Goal: Task Accomplishment & Management: Manage account settings

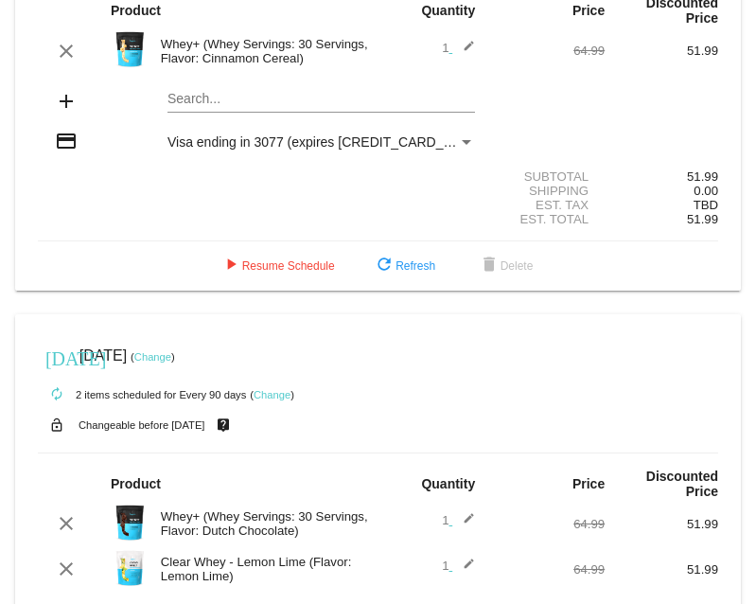
scroll to position [195, 0]
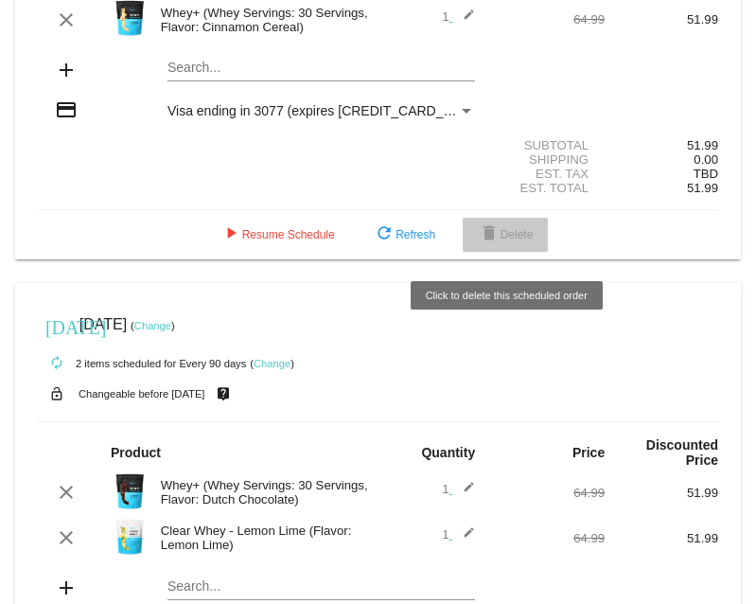
click at [515, 237] on span "delete Delete" at bounding box center [506, 234] width 56 height 13
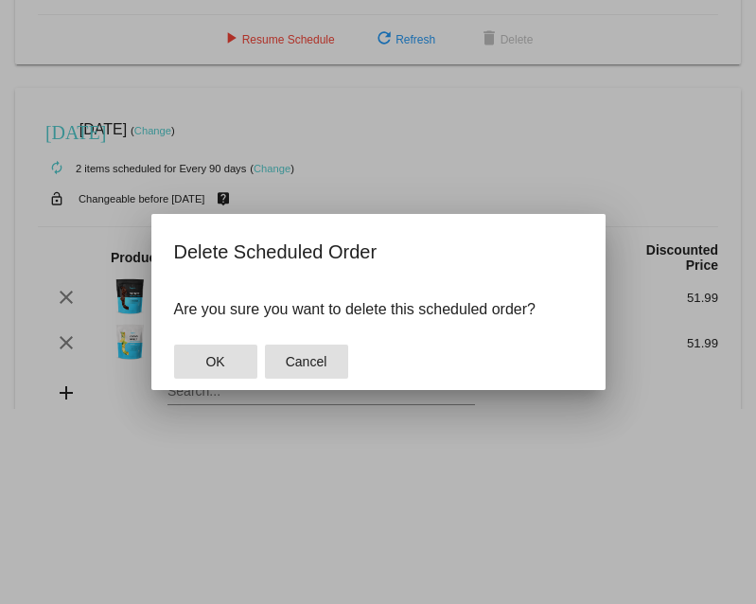
click at [308, 361] on span "Cancel" at bounding box center [307, 361] width 42 height 15
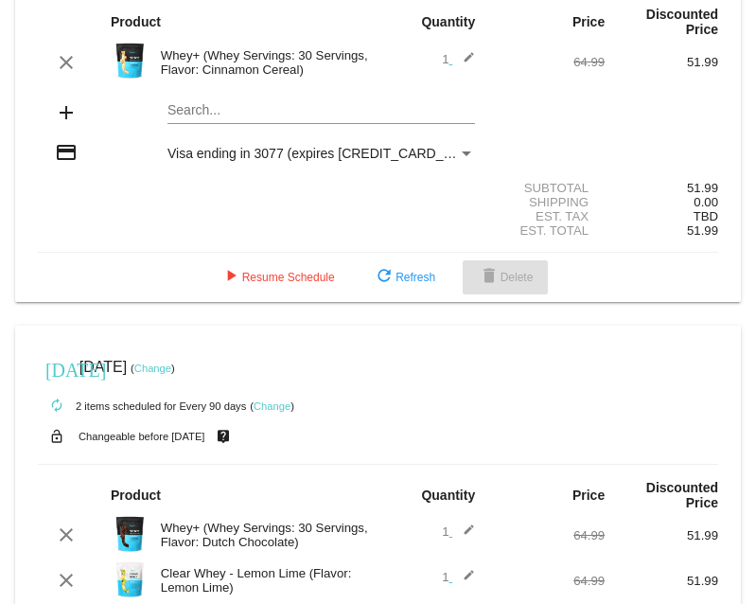
scroll to position [174, 0]
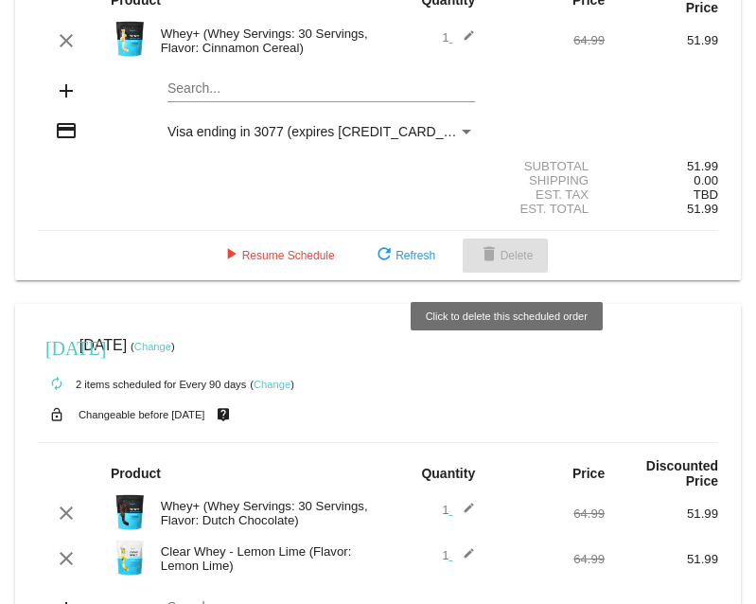
click at [504, 259] on span "delete Delete" at bounding box center [506, 255] width 56 height 13
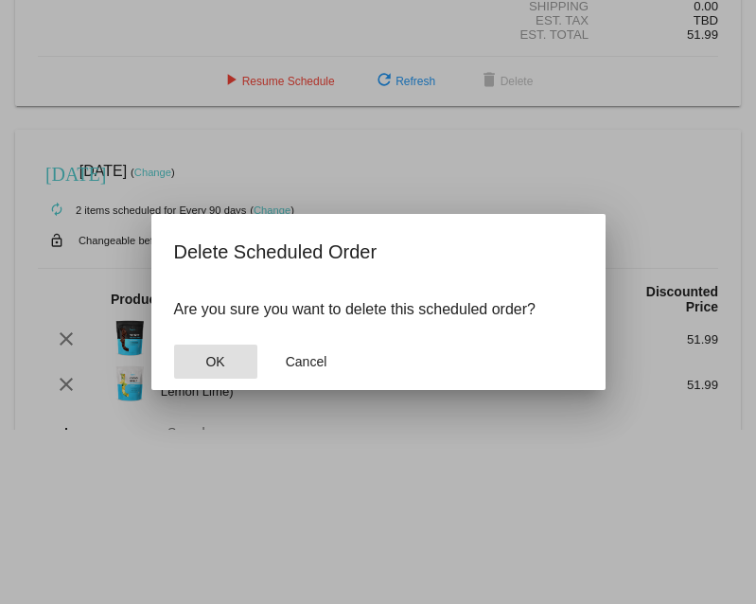
click at [224, 358] on button "OK" at bounding box center [215, 362] width 83 height 34
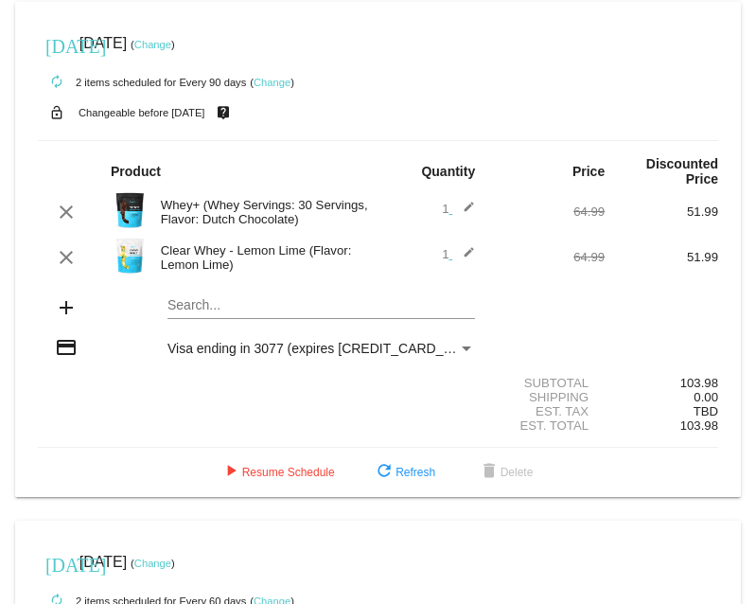
scroll to position [0, 0]
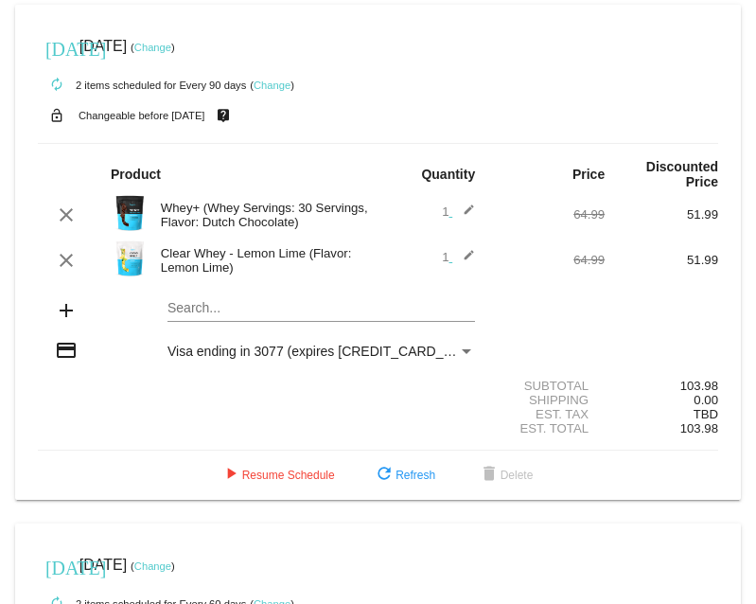
click at [171, 45] on link "Change" at bounding box center [152, 47] width 37 height 11
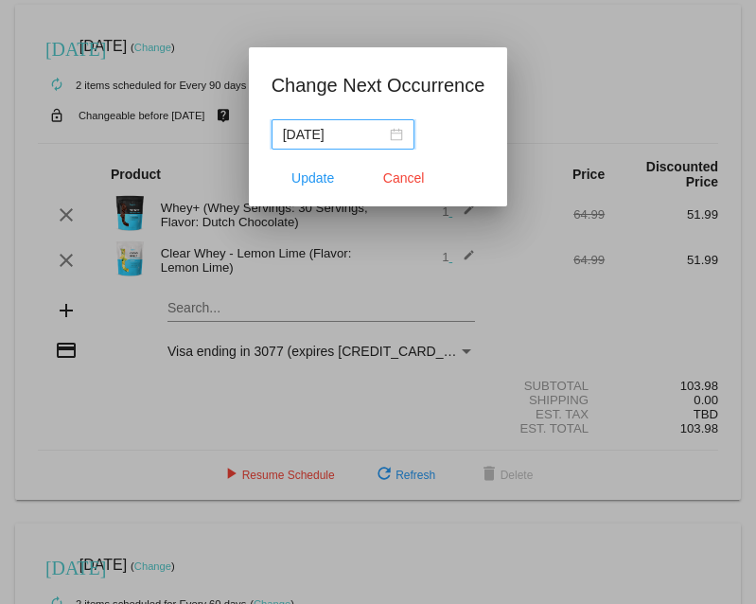
click at [383, 138] on div "[DATE]" at bounding box center [343, 134] width 120 height 21
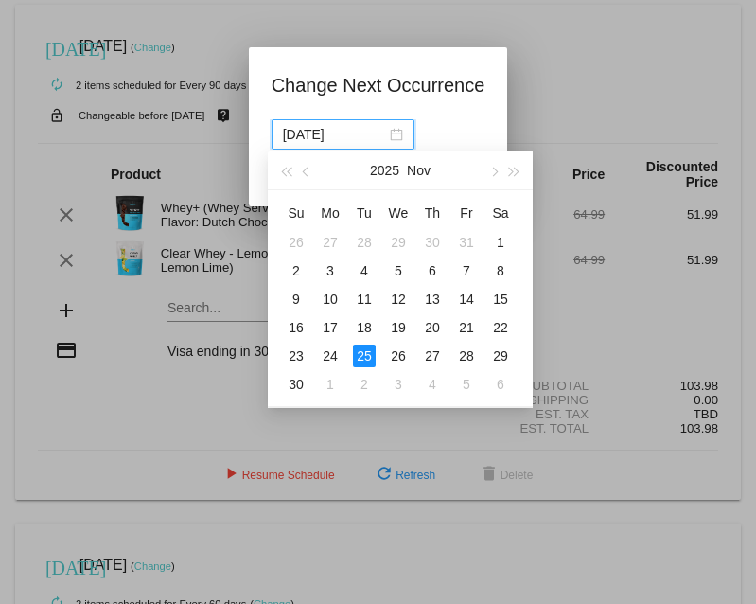
click at [482, 97] on h1 "Change Next Occurrence" at bounding box center [379, 85] width 214 height 30
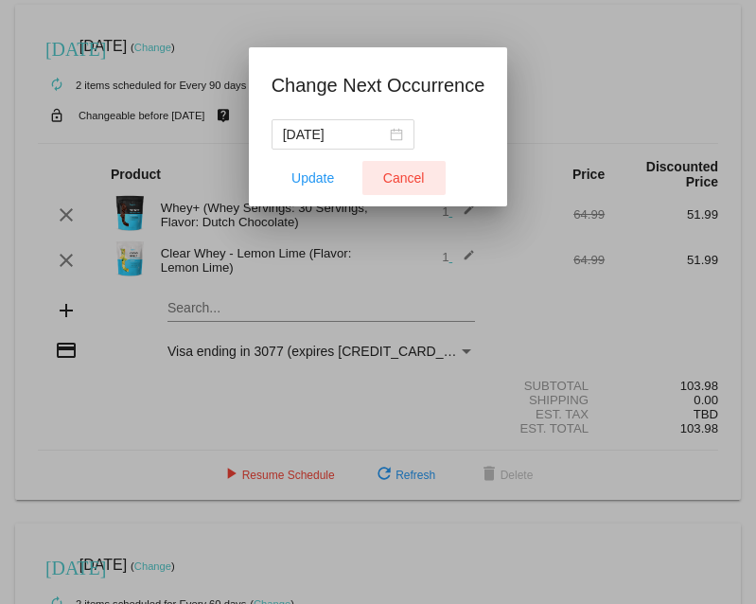
click at [408, 178] on span "Cancel" at bounding box center [404, 177] width 42 height 15
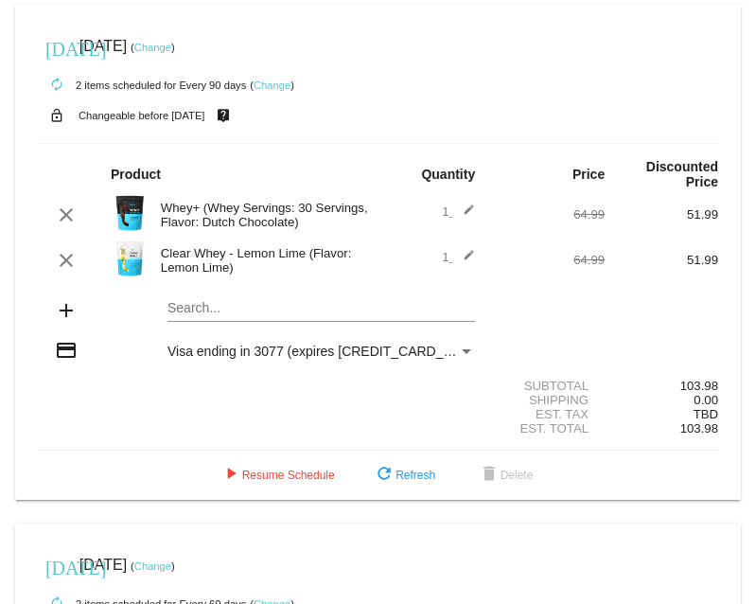
scroll to position [389, 0]
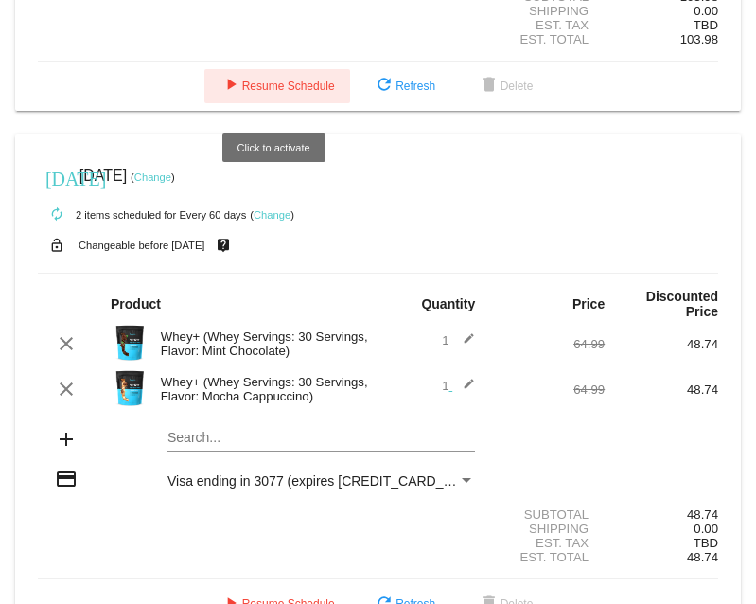
click at [298, 93] on span "play_arrow Resume Schedule" at bounding box center [277, 86] width 115 height 13
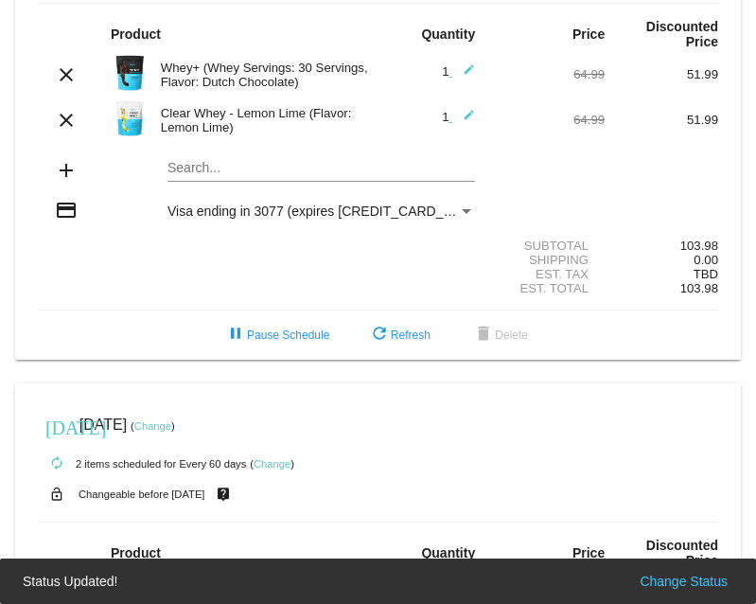
scroll to position [0, 0]
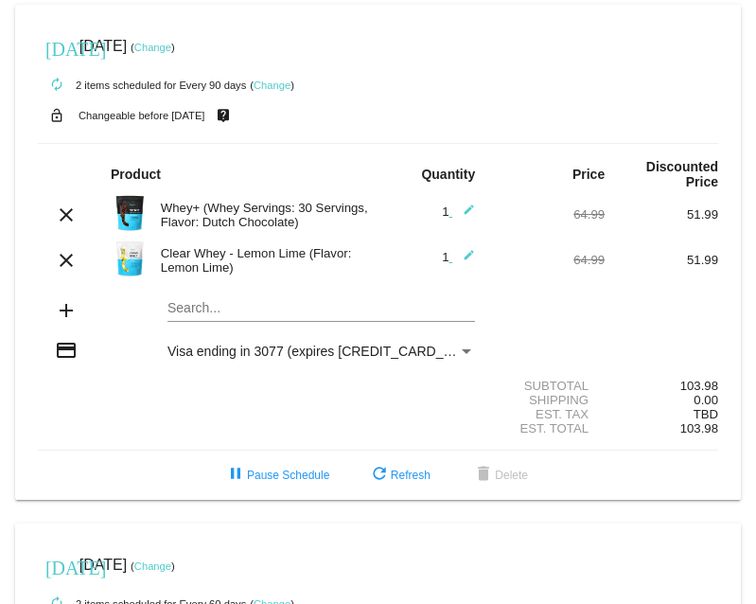
click at [263, 462] on mat-card-actions "pause Pause Schedule refresh Refresh delete Delete" at bounding box center [378, 472] width 711 height 42
click at [263, 479] on span "pause Pause Schedule" at bounding box center [276, 474] width 105 height 13
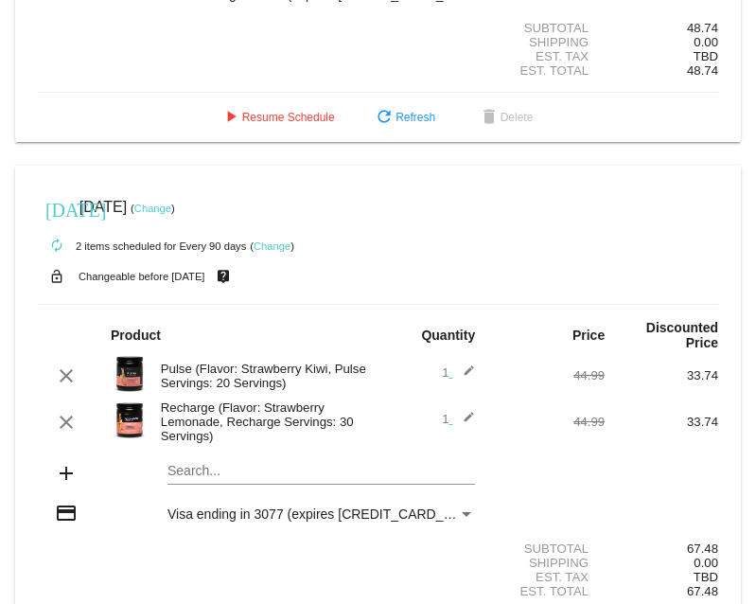
scroll to position [1153, 0]
